Goal: Information Seeking & Learning: Learn about a topic

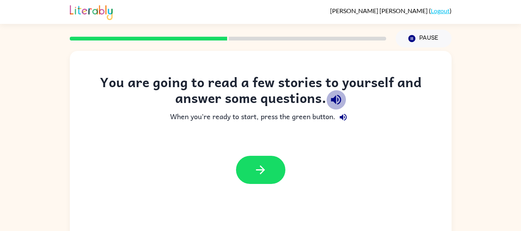
click at [335, 100] on icon "button" at bounding box center [336, 100] width 10 height 10
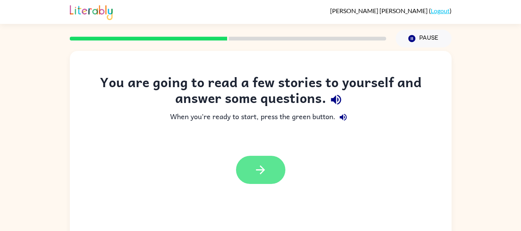
click at [272, 171] on button "button" at bounding box center [260, 170] width 49 height 28
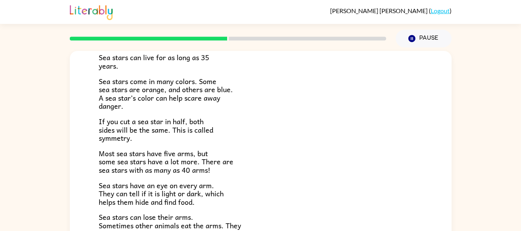
scroll to position [222, 0]
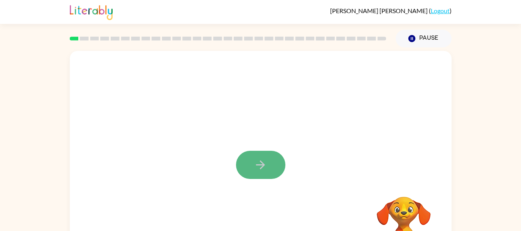
click at [252, 157] on button "button" at bounding box center [260, 165] width 49 height 28
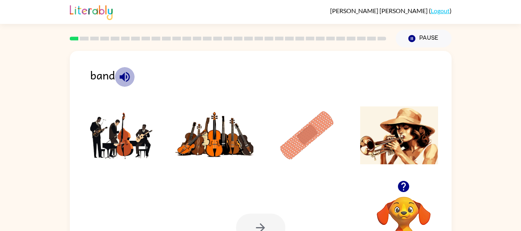
click at [118, 78] on icon "button" at bounding box center [124, 76] width 13 height 13
click at [122, 153] on img at bounding box center [122, 135] width 78 height 58
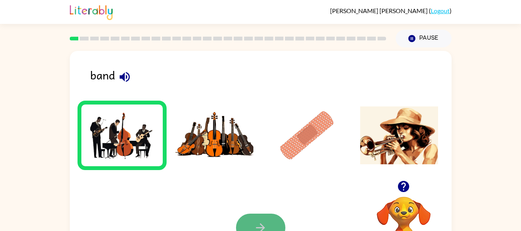
click at [252, 222] on button "button" at bounding box center [260, 227] width 49 height 28
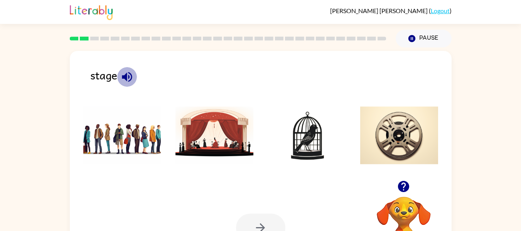
click at [129, 74] on icon "button" at bounding box center [126, 76] width 13 height 13
click at [222, 141] on img at bounding box center [214, 135] width 78 height 58
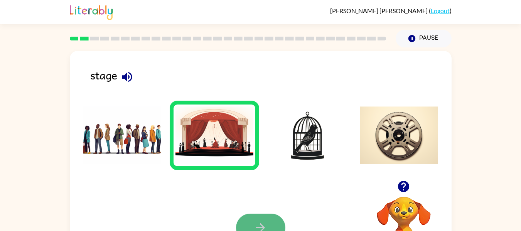
click at [265, 218] on button "button" at bounding box center [260, 227] width 49 height 28
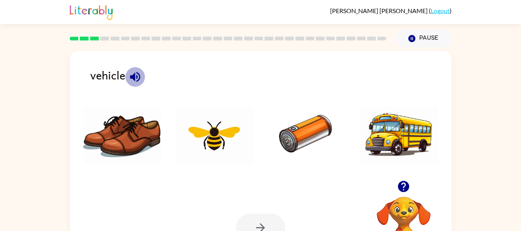
click at [131, 76] on icon "button" at bounding box center [135, 77] width 10 height 10
click at [380, 128] on img at bounding box center [399, 135] width 78 height 58
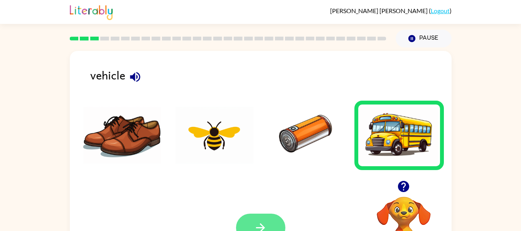
click at [264, 218] on button "button" at bounding box center [260, 227] width 49 height 28
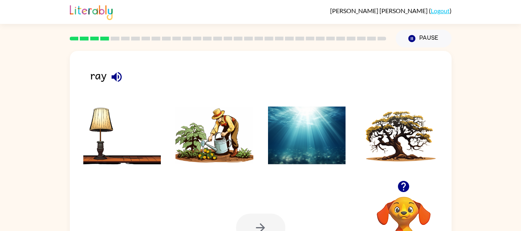
click at [119, 74] on icon "button" at bounding box center [116, 77] width 10 height 10
click at [112, 76] on icon "button" at bounding box center [116, 77] width 10 height 10
click at [117, 76] on icon "button" at bounding box center [116, 76] width 13 height 13
click at [116, 72] on icon "button" at bounding box center [116, 76] width 13 height 13
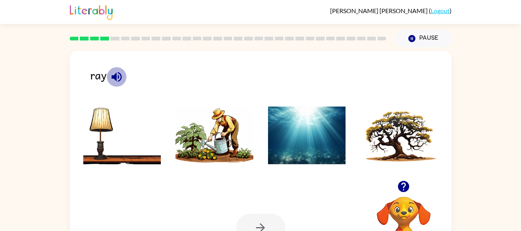
click at [117, 77] on icon "button" at bounding box center [116, 76] width 13 height 13
click at [403, 185] on icon "button" at bounding box center [403, 186] width 11 height 11
drag, startPoint x: 403, startPoint y: 185, endPoint x: 275, endPoint y: 204, distance: 128.9
click at [275, 204] on div "Your browser must support playing .mp4 files to use Literably. Please try using…" at bounding box center [260, 227] width 381 height 87
click at [115, 72] on icon "button" at bounding box center [116, 76] width 13 height 13
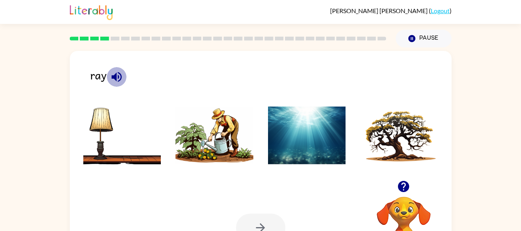
click at [116, 81] on icon "button" at bounding box center [116, 77] width 10 height 10
click at [298, 146] on img at bounding box center [307, 135] width 78 height 58
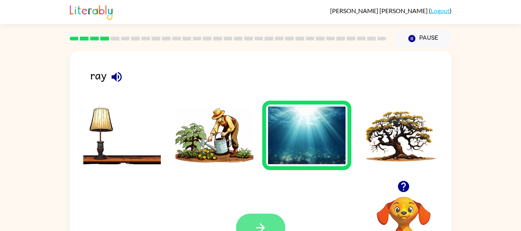
click at [253, 222] on button "button" at bounding box center [260, 227] width 49 height 28
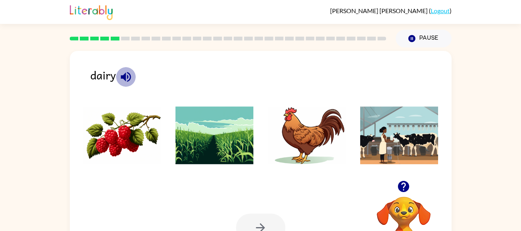
click at [129, 71] on icon "button" at bounding box center [125, 76] width 13 height 13
click at [129, 73] on icon "button" at bounding box center [125, 76] width 13 height 13
click at [407, 185] on icon "button" at bounding box center [403, 186] width 11 height 11
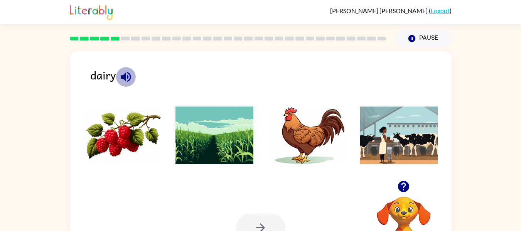
click at [124, 73] on icon "button" at bounding box center [125, 76] width 13 height 13
click at [228, 150] on img at bounding box center [214, 135] width 78 height 58
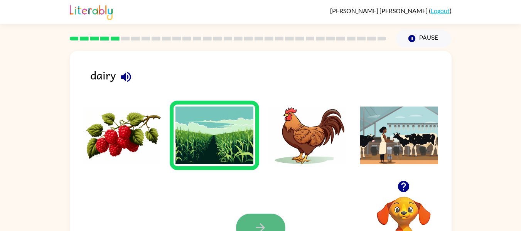
click at [264, 228] on icon "button" at bounding box center [260, 227] width 9 height 9
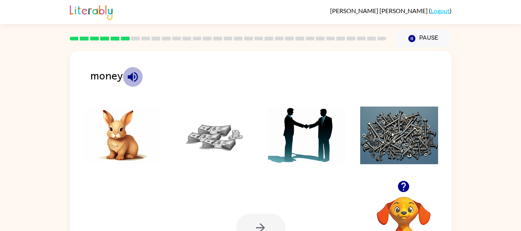
click at [134, 76] on icon "button" at bounding box center [133, 77] width 10 height 10
click at [206, 120] on img at bounding box center [214, 135] width 78 height 58
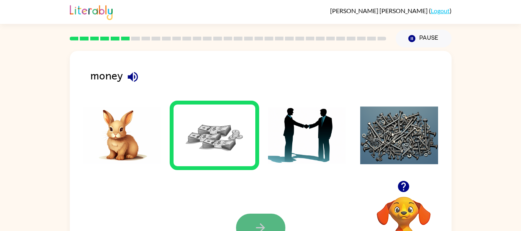
click at [272, 227] on button "button" at bounding box center [260, 227] width 49 height 28
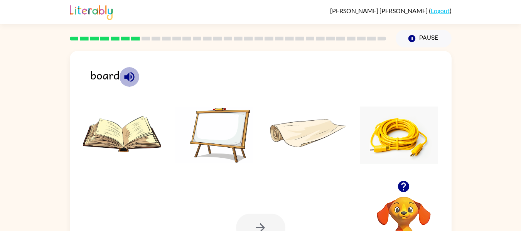
click at [128, 75] on icon "button" at bounding box center [129, 77] width 10 height 10
click at [232, 118] on img at bounding box center [214, 135] width 78 height 58
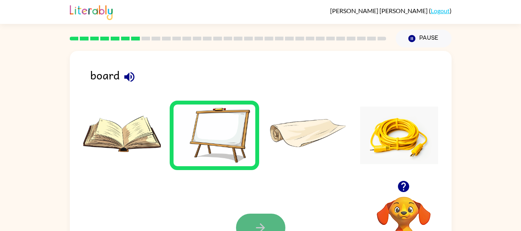
click at [268, 220] on button "button" at bounding box center [260, 227] width 49 height 28
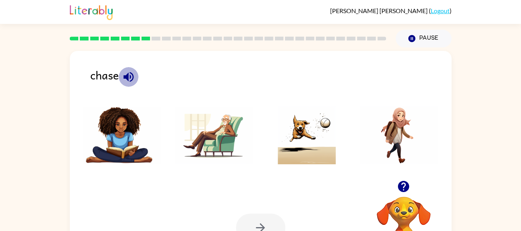
click at [126, 76] on icon "button" at bounding box center [128, 77] width 10 height 10
click at [128, 76] on icon "button" at bounding box center [128, 76] width 13 height 13
click at [324, 139] on img at bounding box center [307, 135] width 78 height 58
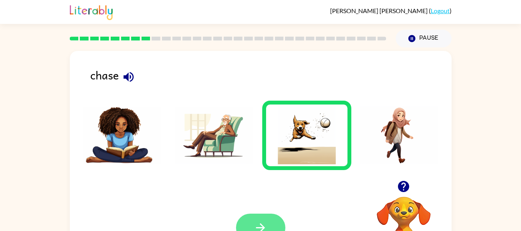
click at [246, 217] on button "button" at bounding box center [260, 227] width 49 height 28
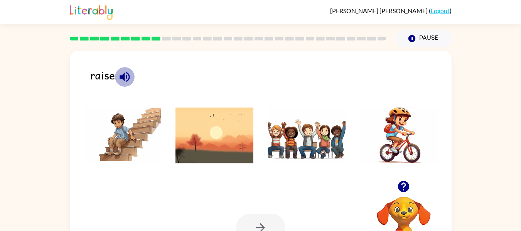
click at [123, 77] on icon "button" at bounding box center [124, 77] width 10 height 10
click at [123, 75] on icon "button" at bounding box center [124, 77] width 10 height 10
click at [393, 142] on img at bounding box center [399, 135] width 78 height 58
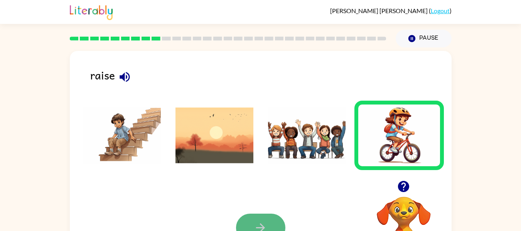
click at [259, 218] on button "button" at bounding box center [260, 227] width 49 height 28
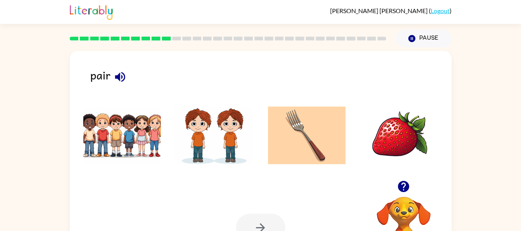
scroll to position [40, 0]
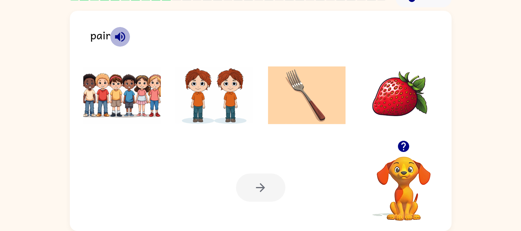
click at [115, 30] on icon "button" at bounding box center [119, 36] width 13 height 13
click at [118, 33] on icon "button" at bounding box center [119, 36] width 13 height 13
click at [380, 102] on img at bounding box center [399, 95] width 78 height 58
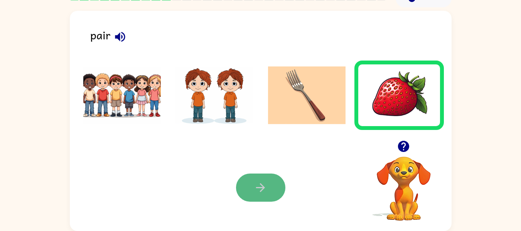
click at [251, 188] on button "button" at bounding box center [260, 187] width 49 height 28
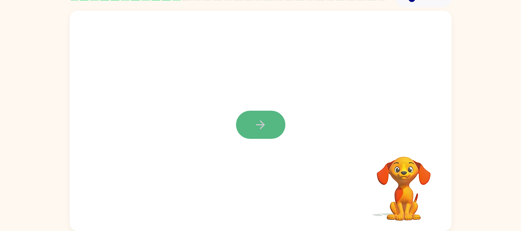
click at [260, 111] on button "button" at bounding box center [260, 125] width 49 height 28
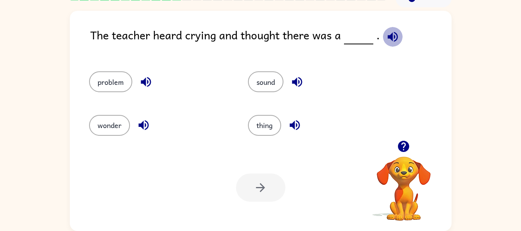
click at [383, 39] on button "button" at bounding box center [393, 37] width 20 height 20
click at [391, 39] on icon "button" at bounding box center [392, 36] width 13 height 13
click at [134, 81] on div "problem" at bounding box center [159, 81] width 141 height 21
click at [143, 83] on icon "button" at bounding box center [146, 82] width 10 height 10
click at [301, 81] on icon "button" at bounding box center [296, 81] width 13 height 13
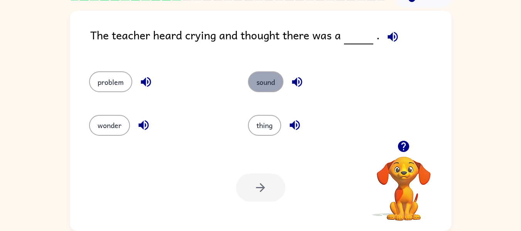
click at [265, 83] on button "sound" at bounding box center [265, 81] width 35 height 21
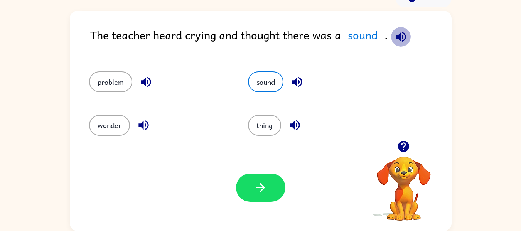
click at [400, 35] on icon "button" at bounding box center [400, 36] width 13 height 13
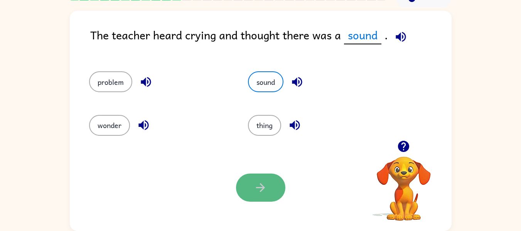
click at [260, 189] on icon "button" at bounding box center [260, 187] width 13 height 13
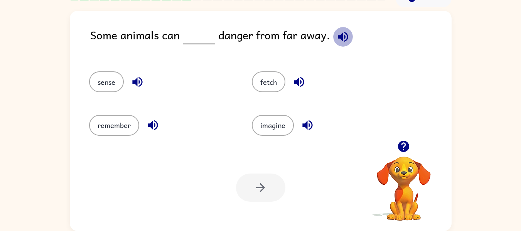
click at [342, 32] on icon "button" at bounding box center [343, 37] width 10 height 10
click at [134, 84] on icon "button" at bounding box center [137, 81] width 13 height 13
click at [297, 82] on icon "button" at bounding box center [299, 82] width 10 height 10
click at [305, 127] on icon "button" at bounding box center [307, 125] width 10 height 10
click at [151, 124] on icon "button" at bounding box center [153, 125] width 10 height 10
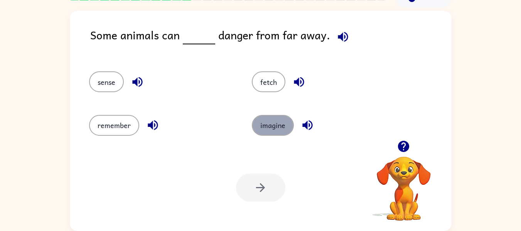
click at [267, 124] on button "imagine" at bounding box center [273, 125] width 42 height 21
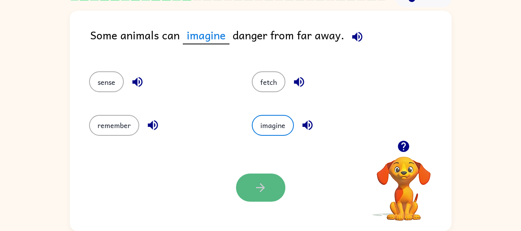
click at [257, 190] on icon "button" at bounding box center [260, 187] width 13 height 13
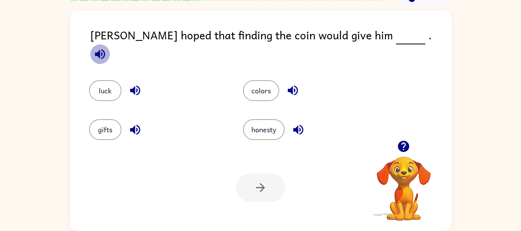
click at [107, 47] on icon "button" at bounding box center [99, 53] width 13 height 13
click at [135, 86] on icon "button" at bounding box center [135, 91] width 10 height 10
click at [282, 82] on div "colors" at bounding box center [311, 90] width 136 height 21
click at [288, 84] on icon "button" at bounding box center [292, 90] width 13 height 13
click at [299, 126] on icon "button" at bounding box center [298, 129] width 10 height 10
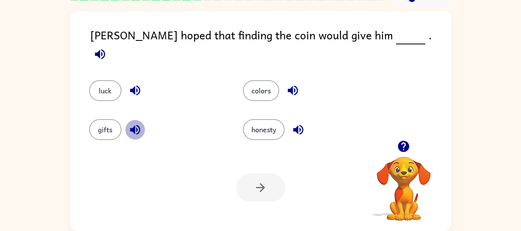
click at [131, 127] on icon "button" at bounding box center [135, 129] width 10 height 10
click at [103, 119] on button "gifts" at bounding box center [105, 129] width 32 height 21
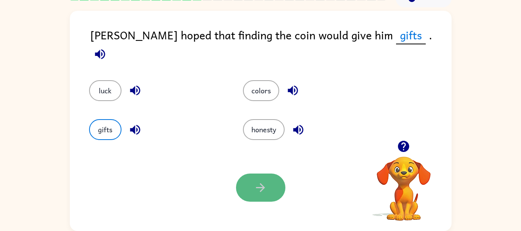
click at [277, 186] on button "button" at bounding box center [260, 187] width 49 height 28
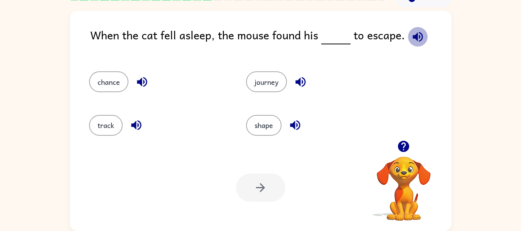
click at [415, 37] on icon "button" at bounding box center [417, 36] width 13 height 13
click at [299, 79] on icon "button" at bounding box center [300, 81] width 13 height 13
click at [291, 122] on icon "button" at bounding box center [294, 124] width 13 height 13
click at [143, 130] on button "button" at bounding box center [136, 125] width 20 height 20
click at [146, 83] on icon "button" at bounding box center [142, 82] width 10 height 10
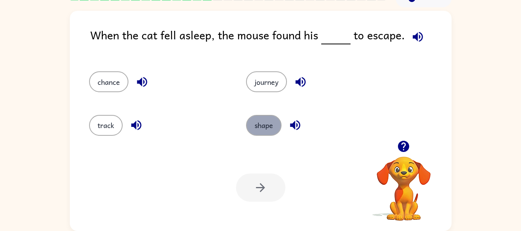
click at [274, 117] on button "shape" at bounding box center [263, 125] width 35 height 21
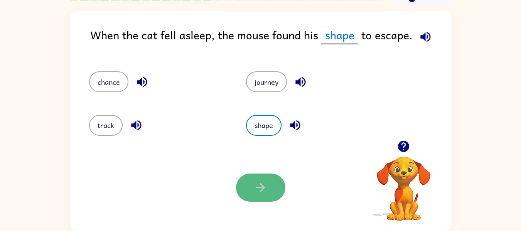
click at [269, 174] on button "button" at bounding box center [260, 187] width 49 height 28
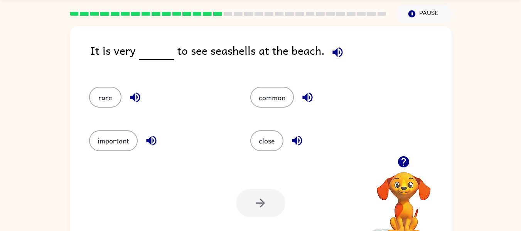
scroll to position [0, 0]
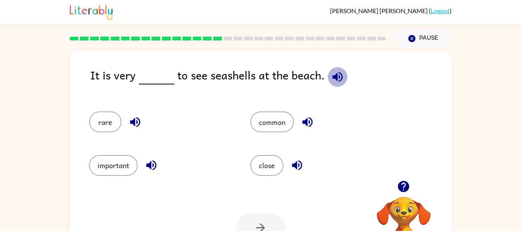
click at [336, 77] on icon "button" at bounding box center [337, 77] width 10 height 10
click at [308, 123] on icon "button" at bounding box center [307, 122] width 10 height 10
click at [297, 163] on icon "button" at bounding box center [297, 165] width 10 height 10
click at [152, 162] on icon "button" at bounding box center [151, 164] width 13 height 13
click at [134, 121] on icon "button" at bounding box center [135, 122] width 10 height 10
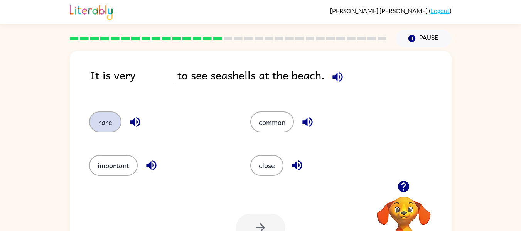
click at [95, 123] on button "rare" at bounding box center [105, 121] width 32 height 21
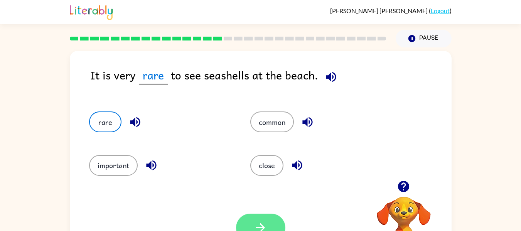
click at [261, 230] on icon "button" at bounding box center [260, 227] width 9 height 9
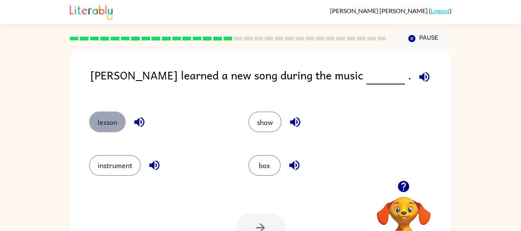
click at [103, 126] on button "lesson" at bounding box center [107, 121] width 37 height 21
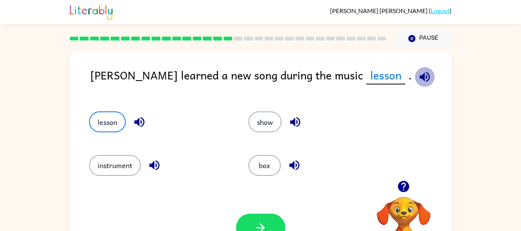
click at [415, 69] on button "button" at bounding box center [425, 77] width 20 height 20
click at [264, 121] on button "show" at bounding box center [264, 121] width 33 height 21
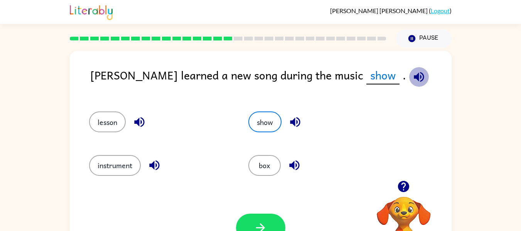
click at [412, 72] on icon "button" at bounding box center [418, 76] width 13 height 13
click at [144, 123] on icon "button" at bounding box center [139, 122] width 10 height 10
click at [301, 115] on icon "button" at bounding box center [294, 121] width 13 height 13
click at [413, 75] on icon "button" at bounding box center [418, 77] width 10 height 10
click at [412, 73] on icon "button" at bounding box center [418, 76] width 13 height 13
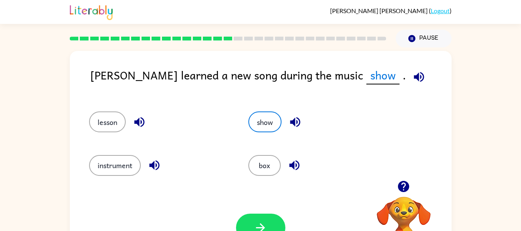
click at [297, 119] on icon "button" at bounding box center [294, 121] width 13 height 13
click at [292, 163] on icon "button" at bounding box center [293, 164] width 13 height 13
click at [151, 163] on icon "button" at bounding box center [154, 164] width 13 height 13
click at [99, 163] on button "instrument" at bounding box center [115, 165] width 52 height 21
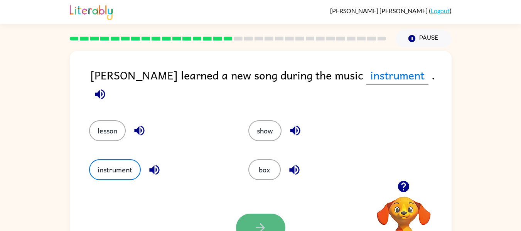
click at [254, 222] on icon "button" at bounding box center [260, 227] width 13 height 13
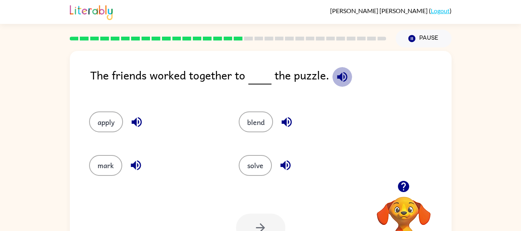
click at [344, 71] on icon "button" at bounding box center [341, 76] width 13 height 13
click at [142, 121] on icon "button" at bounding box center [136, 121] width 13 height 13
click at [288, 114] on button "button" at bounding box center [287, 122] width 20 height 20
click at [133, 165] on icon "button" at bounding box center [136, 165] width 10 height 10
click at [286, 164] on icon "button" at bounding box center [285, 164] width 13 height 13
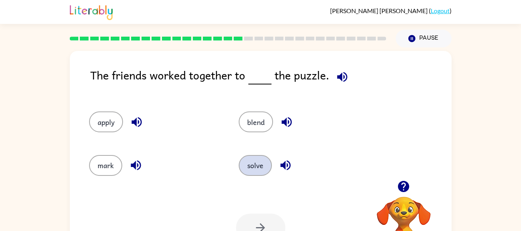
click at [254, 172] on button "solve" at bounding box center [255, 165] width 33 height 21
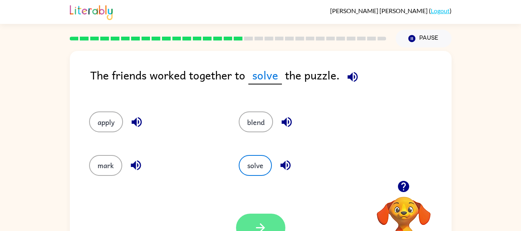
click at [252, 220] on button "button" at bounding box center [260, 227] width 49 height 28
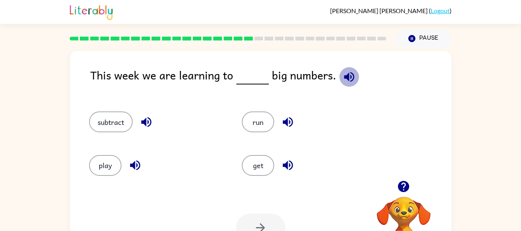
click at [348, 73] on icon "button" at bounding box center [348, 76] width 13 height 13
click at [146, 120] on icon "button" at bounding box center [146, 122] width 10 height 10
click at [285, 120] on icon "button" at bounding box center [287, 121] width 13 height 13
click at [291, 164] on icon "button" at bounding box center [287, 164] width 13 height 13
click at [136, 167] on icon "button" at bounding box center [135, 165] width 10 height 10
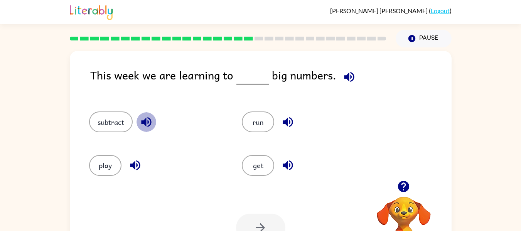
click at [148, 122] on icon "button" at bounding box center [146, 122] width 10 height 10
click at [106, 129] on button "subtract" at bounding box center [111, 121] width 44 height 21
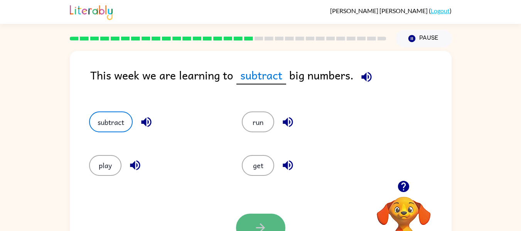
click at [268, 222] on button "button" at bounding box center [260, 227] width 49 height 28
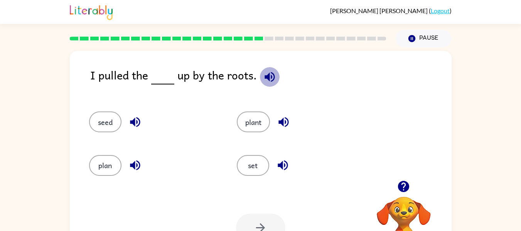
click at [270, 70] on icon "button" at bounding box center [269, 76] width 13 height 13
click at [133, 118] on icon "button" at bounding box center [134, 121] width 13 height 13
click at [284, 122] on icon "button" at bounding box center [283, 121] width 13 height 13
click at [140, 165] on icon "button" at bounding box center [134, 164] width 13 height 13
click at [284, 162] on icon "button" at bounding box center [282, 164] width 13 height 13
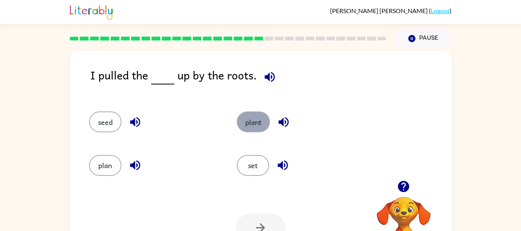
click at [264, 121] on button "plant" at bounding box center [253, 121] width 33 height 21
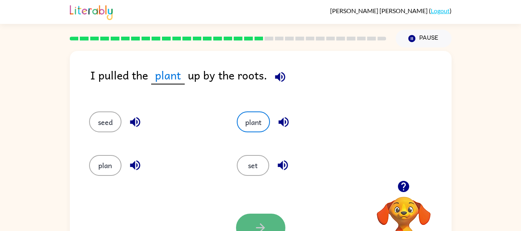
click at [277, 221] on button "button" at bounding box center [260, 227] width 49 height 28
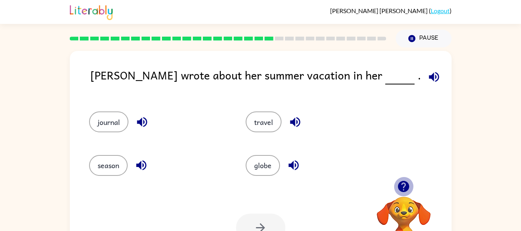
click at [407, 182] on icon "button" at bounding box center [403, 186] width 13 height 13
click at [427, 71] on icon "button" at bounding box center [433, 76] width 13 height 13
click at [428, 76] on icon "button" at bounding box center [433, 77] width 10 height 10
click at [428, 75] on icon "button" at bounding box center [433, 77] width 10 height 10
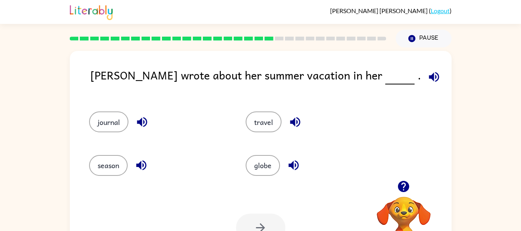
click at [428, 75] on icon "button" at bounding box center [433, 77] width 10 height 10
drag, startPoint x: 378, startPoint y: 75, endPoint x: 374, endPoint y: 76, distance: 4.7
click at [427, 76] on icon "button" at bounding box center [433, 76] width 13 height 13
click at [293, 120] on icon "button" at bounding box center [294, 121] width 13 height 13
click at [293, 163] on icon "button" at bounding box center [293, 165] width 10 height 10
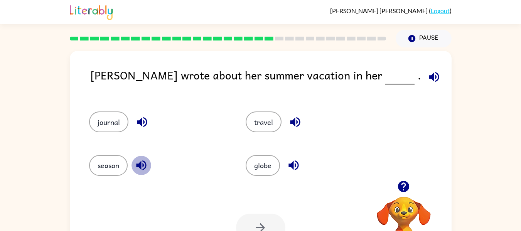
click at [140, 164] on icon "button" at bounding box center [141, 165] width 10 height 10
click at [137, 121] on icon "button" at bounding box center [141, 121] width 13 height 13
click at [114, 119] on button "journal" at bounding box center [108, 121] width 39 height 21
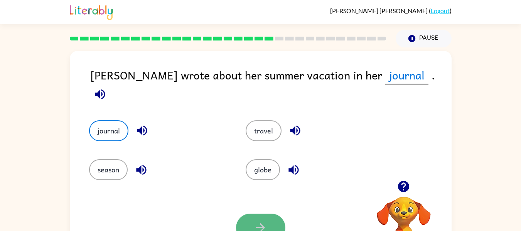
click at [263, 218] on button "button" at bounding box center [260, 227] width 49 height 28
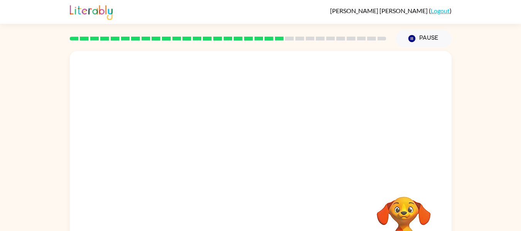
scroll to position [10, 0]
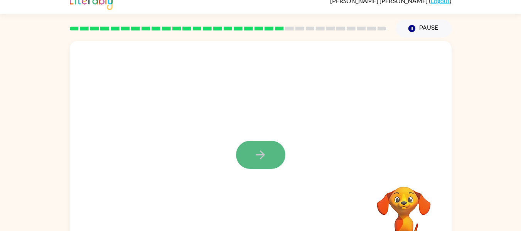
click at [254, 155] on icon "button" at bounding box center [260, 154] width 13 height 13
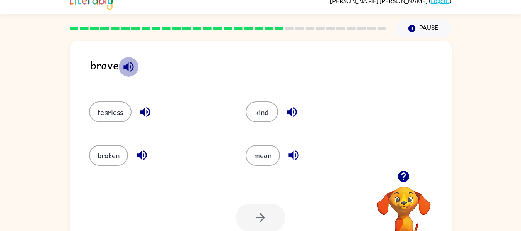
click at [130, 67] on icon "button" at bounding box center [128, 67] width 10 height 10
click at [292, 111] on icon "button" at bounding box center [291, 111] width 13 height 13
click at [292, 151] on icon "button" at bounding box center [293, 154] width 13 height 13
click at [146, 109] on icon "button" at bounding box center [144, 111] width 13 height 13
click at [146, 149] on icon "button" at bounding box center [141, 154] width 13 height 13
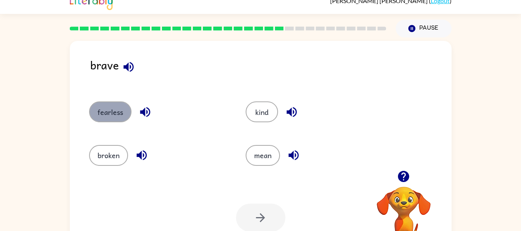
click at [114, 109] on button "fearless" at bounding box center [110, 111] width 42 height 21
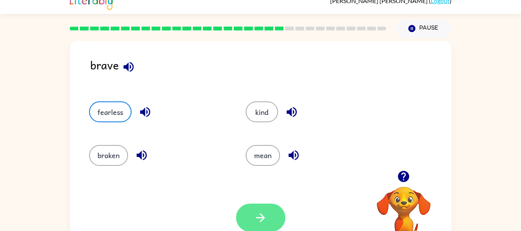
click at [265, 221] on icon "button" at bounding box center [260, 217] width 13 height 13
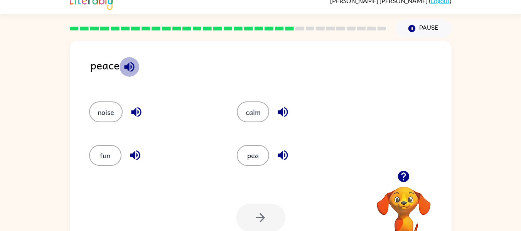
click at [128, 66] on icon "button" at bounding box center [129, 67] width 10 height 10
click at [139, 107] on icon "button" at bounding box center [135, 111] width 13 height 13
click at [110, 111] on button "noise" at bounding box center [106, 111] width 34 height 21
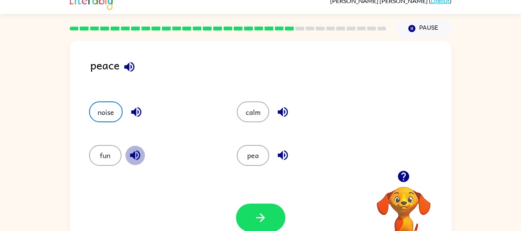
click at [136, 150] on icon "button" at bounding box center [134, 154] width 13 height 13
click at [280, 108] on icon "button" at bounding box center [282, 111] width 13 height 13
click at [134, 115] on icon "button" at bounding box center [135, 111] width 13 height 13
click at [128, 66] on icon "button" at bounding box center [129, 67] width 10 height 10
click at [107, 114] on button "noise" at bounding box center [106, 111] width 34 height 21
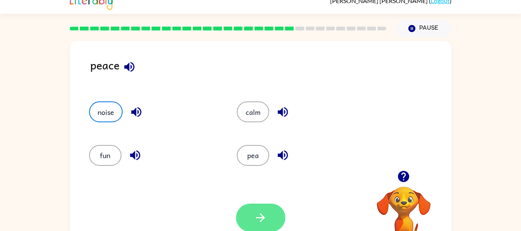
click at [260, 207] on button "button" at bounding box center [260, 217] width 49 height 28
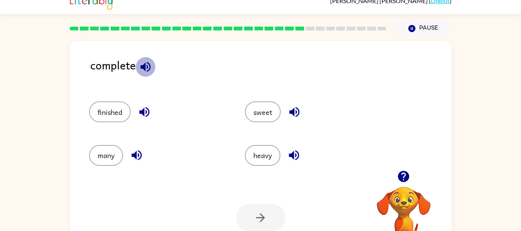
click at [149, 62] on icon "button" at bounding box center [145, 66] width 13 height 13
click at [146, 110] on icon "button" at bounding box center [144, 111] width 13 height 13
click at [134, 152] on icon "button" at bounding box center [136, 154] width 13 height 13
click at [300, 108] on icon "button" at bounding box center [293, 111] width 13 height 13
click at [296, 153] on icon "button" at bounding box center [293, 154] width 13 height 13
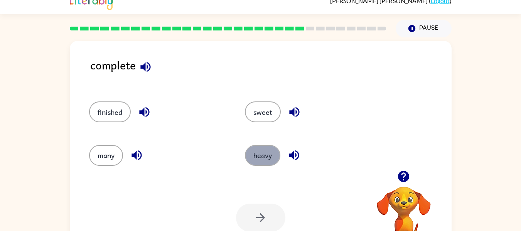
click at [259, 160] on button "heavy" at bounding box center [262, 155] width 35 height 21
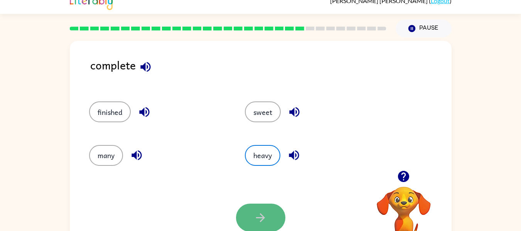
click at [254, 211] on icon "button" at bounding box center [260, 217] width 13 height 13
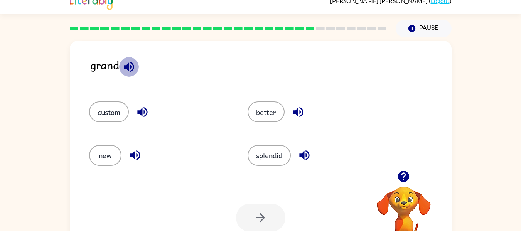
click at [129, 67] on icon "button" at bounding box center [129, 67] width 10 height 10
click at [149, 109] on icon "button" at bounding box center [142, 111] width 13 height 13
click at [135, 149] on icon "button" at bounding box center [134, 154] width 13 height 13
click at [294, 111] on icon "button" at bounding box center [298, 112] width 10 height 10
click at [304, 153] on icon "button" at bounding box center [304, 155] width 10 height 10
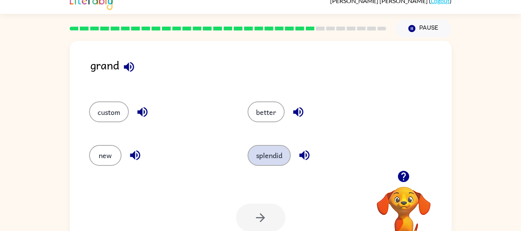
click at [264, 158] on button "splendid" at bounding box center [268, 155] width 43 height 21
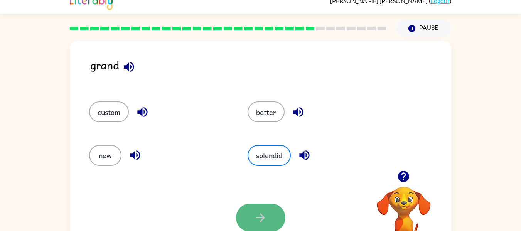
click at [257, 215] on icon "button" at bounding box center [260, 217] width 13 height 13
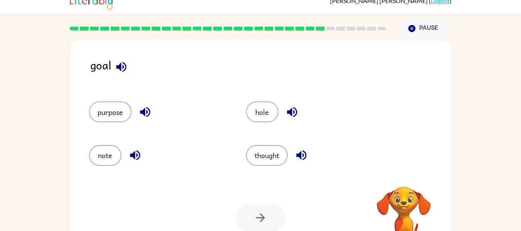
click at [256, 213] on div at bounding box center [260, 217] width 49 height 28
click at [289, 108] on icon "button" at bounding box center [291, 111] width 13 height 13
click at [117, 63] on icon "button" at bounding box center [120, 66] width 13 height 13
click at [119, 63] on icon "button" at bounding box center [120, 66] width 13 height 13
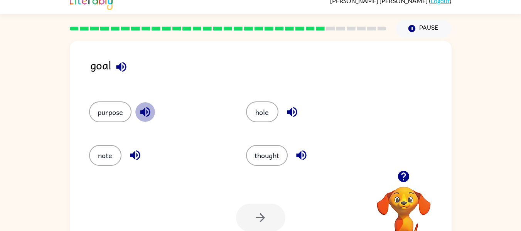
click at [144, 104] on button "button" at bounding box center [145, 112] width 20 height 20
click at [134, 161] on icon "button" at bounding box center [134, 154] width 13 height 13
click at [305, 150] on icon "button" at bounding box center [300, 154] width 13 height 13
click at [290, 109] on icon "button" at bounding box center [291, 111] width 13 height 13
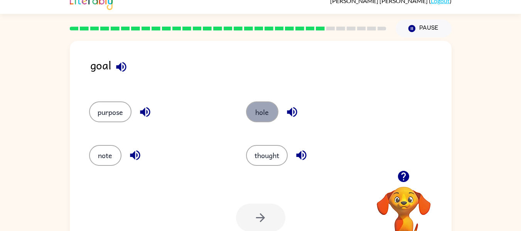
click at [265, 103] on button "hole" at bounding box center [262, 111] width 32 height 21
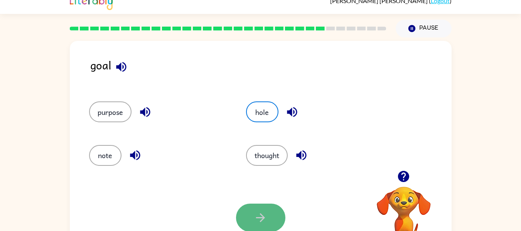
click at [258, 211] on icon "button" at bounding box center [260, 217] width 13 height 13
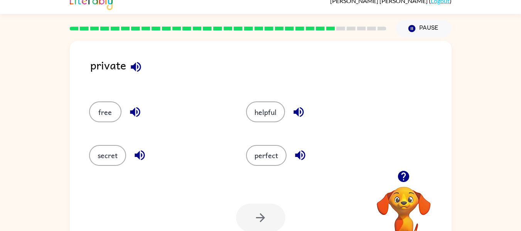
click at [256, 221] on div at bounding box center [260, 217] width 49 height 28
click at [403, 173] on icon "button" at bounding box center [403, 176] width 13 height 13
click at [139, 67] on icon "button" at bounding box center [136, 67] width 10 height 10
click at [135, 106] on icon "button" at bounding box center [134, 111] width 13 height 13
click at [137, 156] on icon "button" at bounding box center [139, 155] width 10 height 10
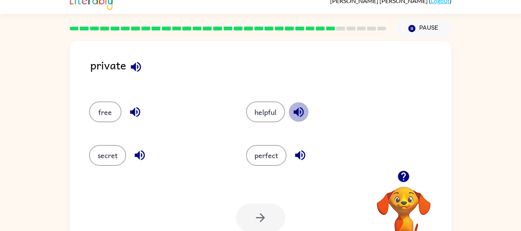
click at [298, 109] on icon "button" at bounding box center [298, 112] width 10 height 10
click at [299, 158] on icon "button" at bounding box center [300, 155] width 10 height 10
click at [132, 158] on button "button" at bounding box center [140, 155] width 20 height 20
click at [111, 160] on button "secret" at bounding box center [107, 155] width 37 height 21
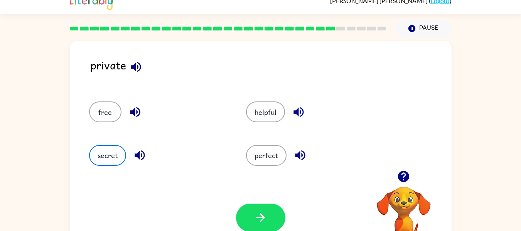
click at [269, 201] on div "Your browser must support playing .mp4 files to use Literably. Please try using…" at bounding box center [260, 217] width 381 height 87
click at [267, 208] on button "button" at bounding box center [260, 217] width 49 height 28
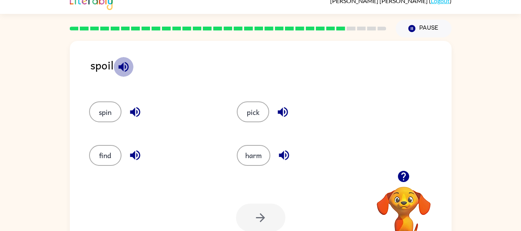
click at [126, 60] on icon "button" at bounding box center [123, 66] width 13 height 13
click at [127, 66] on icon "button" at bounding box center [123, 67] width 10 height 10
click at [133, 106] on icon "button" at bounding box center [134, 111] width 13 height 13
click at [141, 151] on icon "button" at bounding box center [134, 154] width 13 height 13
click at [290, 109] on button "button" at bounding box center [283, 112] width 20 height 20
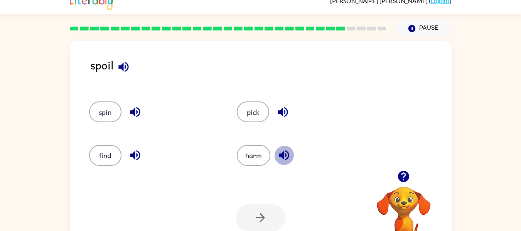
click at [281, 163] on button "button" at bounding box center [284, 155] width 20 height 20
click at [113, 156] on button "find" at bounding box center [105, 155] width 32 height 21
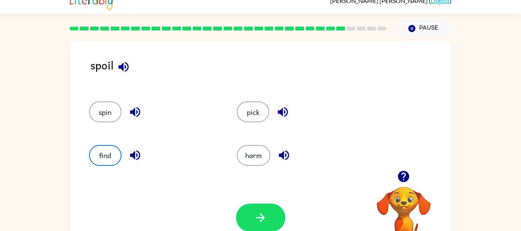
click at [266, 203] on div "Your browser must support playing .mp4 files to use Literably. Please try using…" at bounding box center [260, 217] width 381 height 87
click at [267, 205] on button "button" at bounding box center [260, 217] width 49 height 28
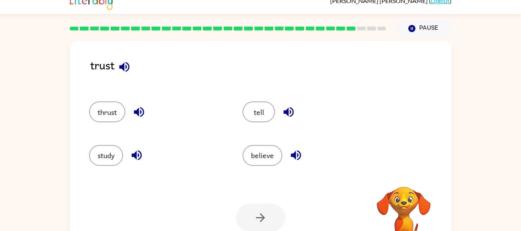
click at [267, 203] on div "Your browser must support playing .mp4 files to use Literably. Please try using…" at bounding box center [260, 217] width 381 height 87
click at [123, 68] on icon "button" at bounding box center [124, 67] width 10 height 10
click at [137, 106] on icon "button" at bounding box center [138, 111] width 13 height 13
click at [138, 154] on icon "button" at bounding box center [136, 154] width 13 height 13
click at [124, 63] on icon "button" at bounding box center [124, 66] width 13 height 13
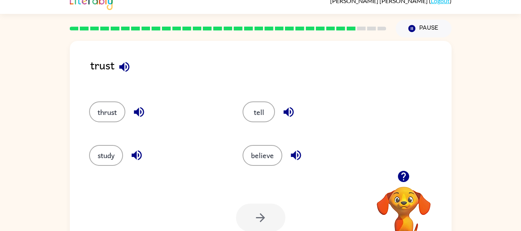
click at [145, 129] on div "thrust" at bounding box center [151, 108] width 154 height 43
click at [141, 117] on icon "button" at bounding box center [138, 111] width 13 height 13
click at [128, 160] on div "study" at bounding box center [157, 155] width 136 height 21
click at [139, 151] on icon "button" at bounding box center [136, 155] width 10 height 10
click at [286, 113] on icon "button" at bounding box center [288, 112] width 10 height 10
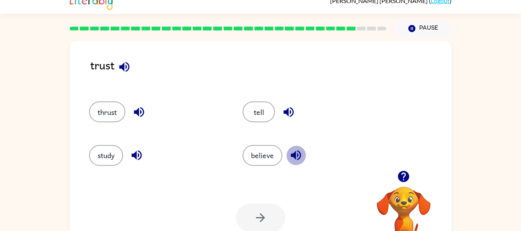
click at [292, 153] on icon "button" at bounding box center [295, 154] width 13 height 13
click at [259, 155] on button "believe" at bounding box center [262, 155] width 40 height 21
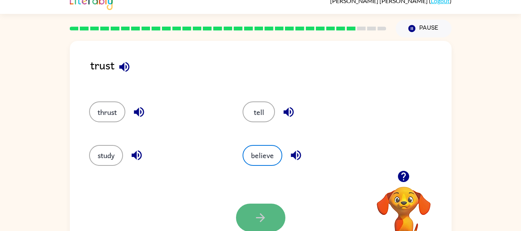
click at [255, 209] on button "button" at bounding box center [260, 217] width 49 height 28
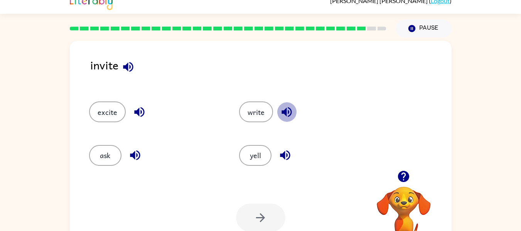
click at [287, 113] on icon "button" at bounding box center [286, 112] width 10 height 10
click at [133, 69] on icon "button" at bounding box center [127, 66] width 13 height 13
click at [138, 109] on icon "button" at bounding box center [139, 112] width 10 height 10
click at [138, 153] on icon "button" at bounding box center [134, 154] width 13 height 13
click at [291, 107] on icon "button" at bounding box center [286, 111] width 13 height 13
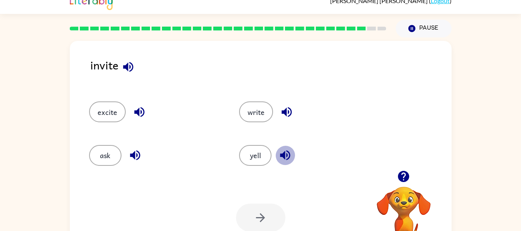
click at [285, 151] on icon "button" at bounding box center [284, 154] width 13 height 13
click at [140, 108] on icon "button" at bounding box center [139, 112] width 10 height 10
click at [114, 114] on button "excite" at bounding box center [107, 111] width 37 height 21
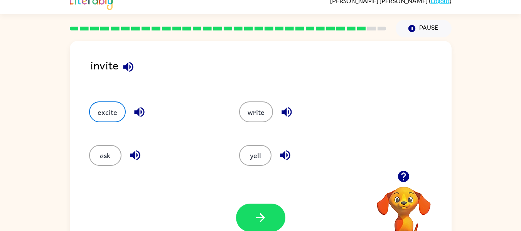
click at [252, 200] on div "Your browser must support playing .mp4 files to use Literably. Please try using…" at bounding box center [260, 217] width 381 height 87
click at [254, 208] on button "button" at bounding box center [260, 217] width 49 height 28
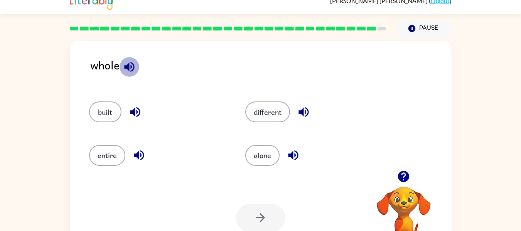
click at [130, 60] on icon "button" at bounding box center [129, 66] width 13 height 13
click at [133, 64] on icon "button" at bounding box center [129, 66] width 13 height 13
click at [135, 109] on icon "button" at bounding box center [135, 112] width 10 height 10
click at [137, 153] on icon "button" at bounding box center [139, 155] width 10 height 10
click at [305, 107] on icon "button" at bounding box center [303, 111] width 13 height 13
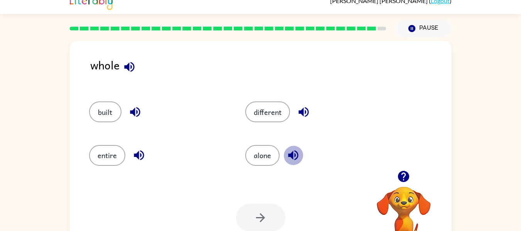
click at [294, 154] on icon "button" at bounding box center [292, 154] width 13 height 13
click at [114, 158] on button "entire" at bounding box center [107, 155] width 36 height 21
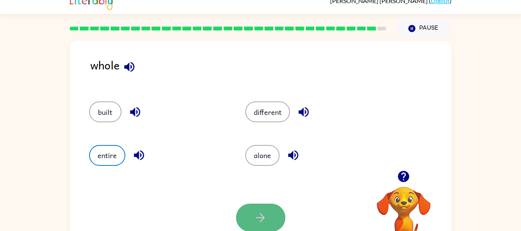
click at [272, 227] on button "button" at bounding box center [260, 217] width 49 height 28
